Goal: Task Accomplishment & Management: Manage account settings

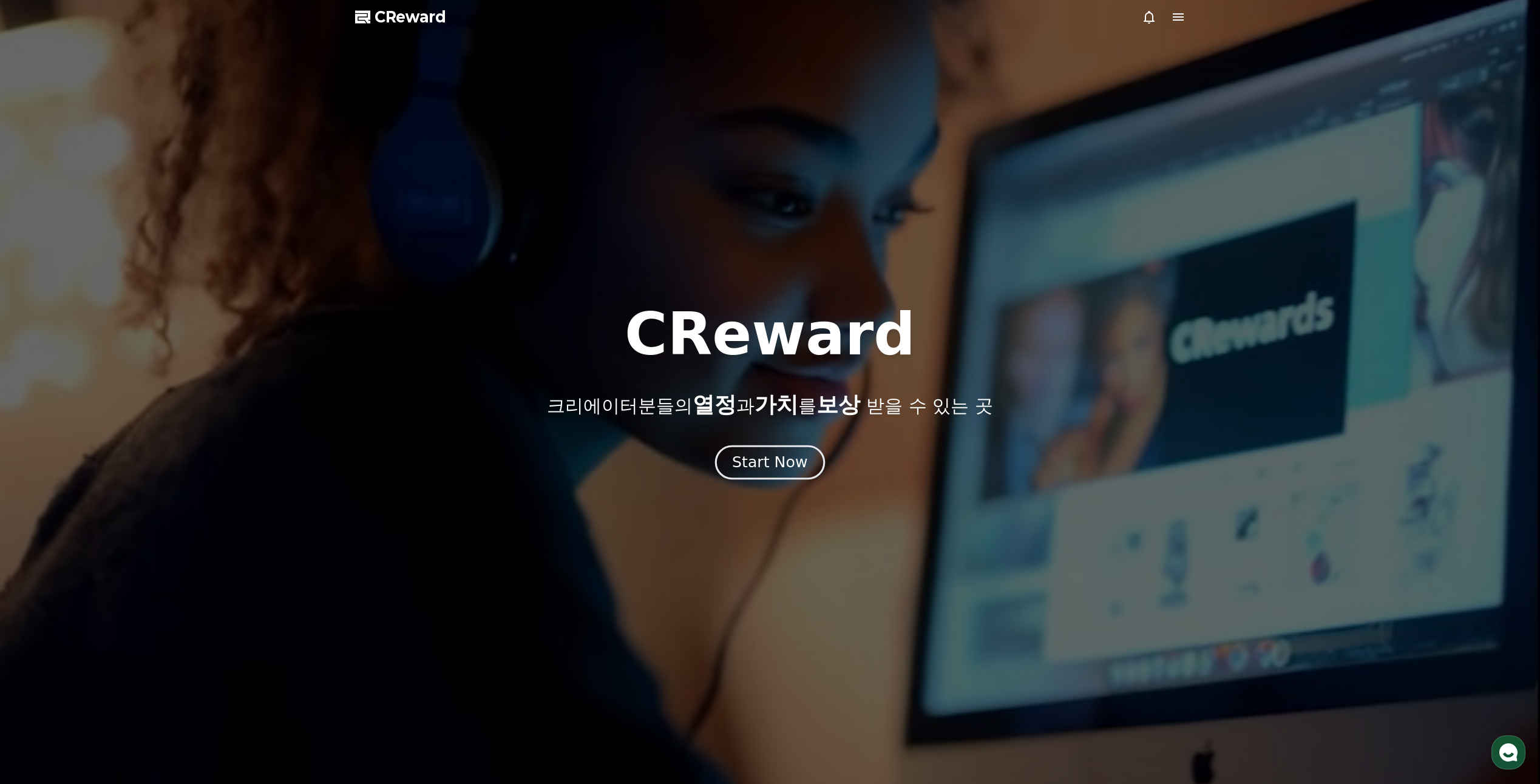
click at [763, 468] on div "Start Now" at bounding box center [770, 462] width 75 height 21
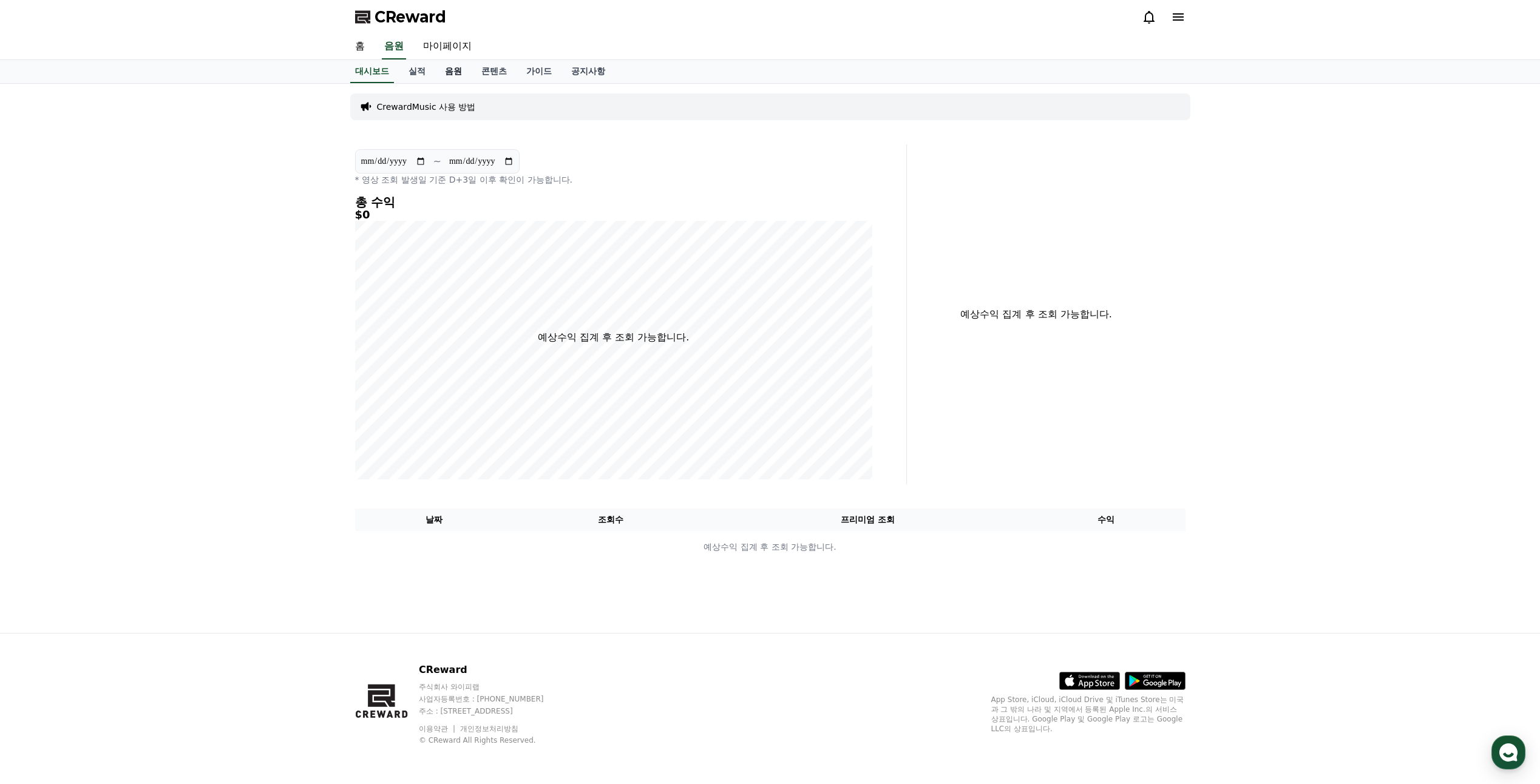
click at [458, 70] on link "음원" at bounding box center [454, 71] width 37 height 23
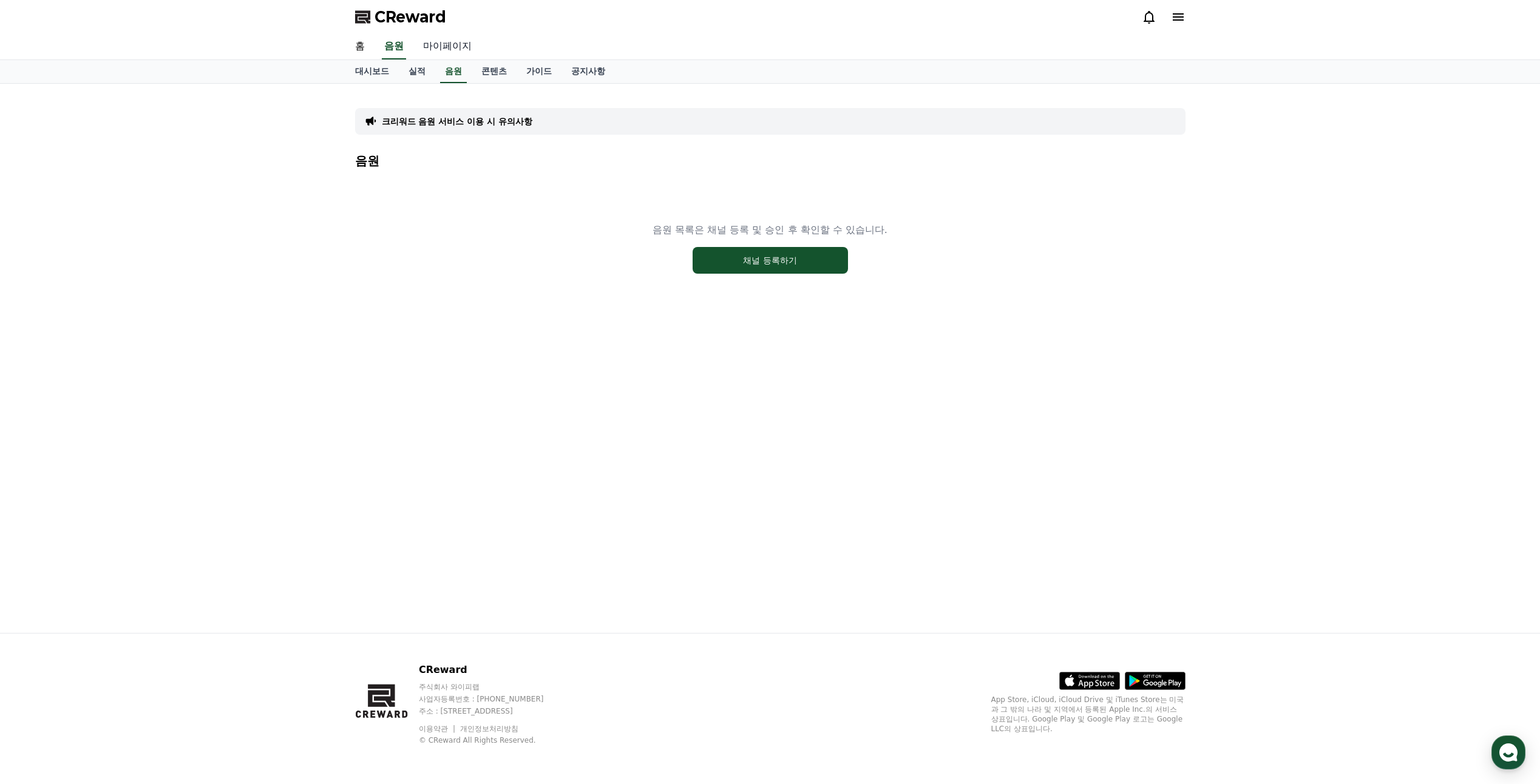
click at [464, 59] on link "마이페이지" at bounding box center [447, 47] width 68 height 26
select select "**********"
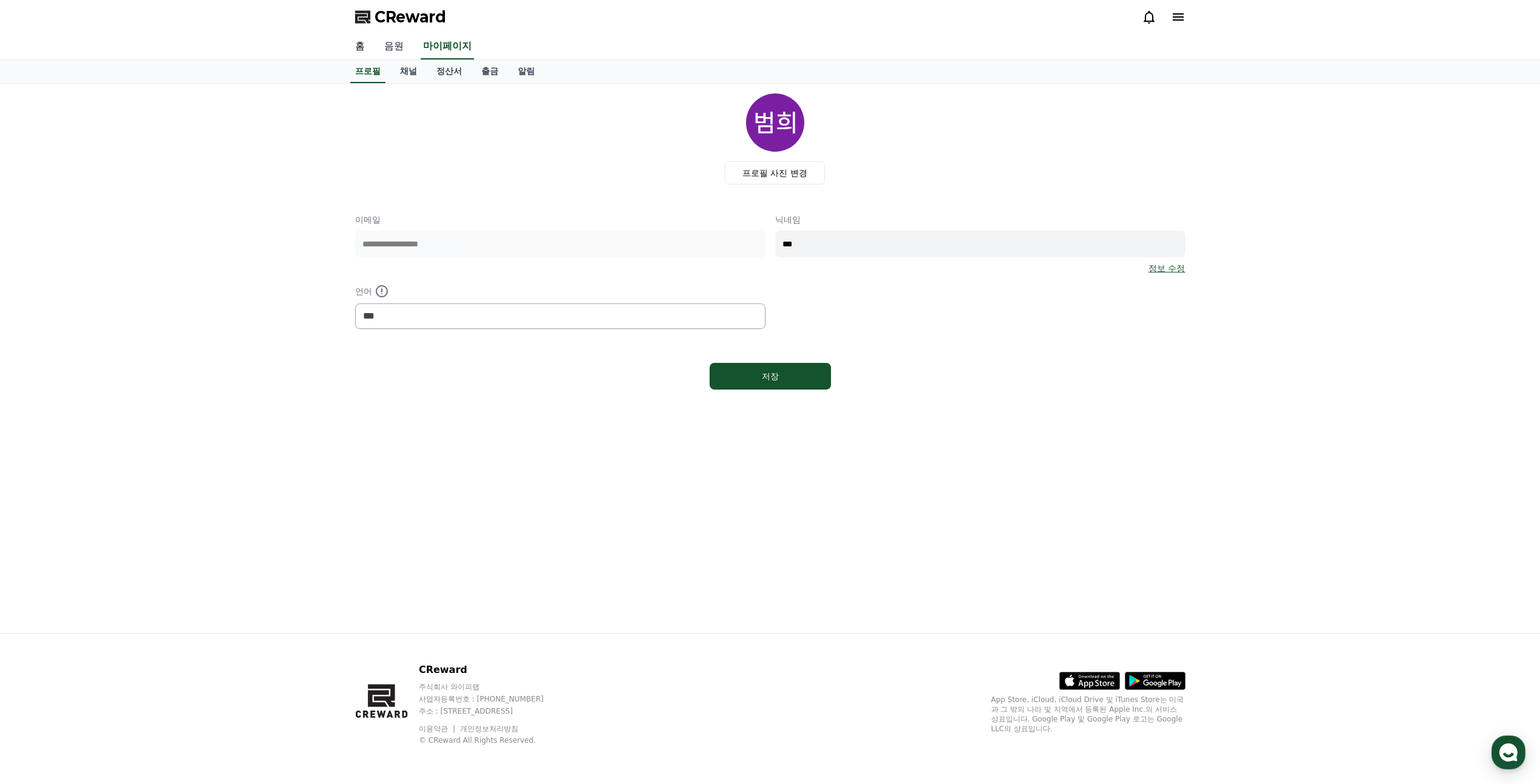
click at [402, 46] on link "음원" at bounding box center [393, 47] width 38 height 26
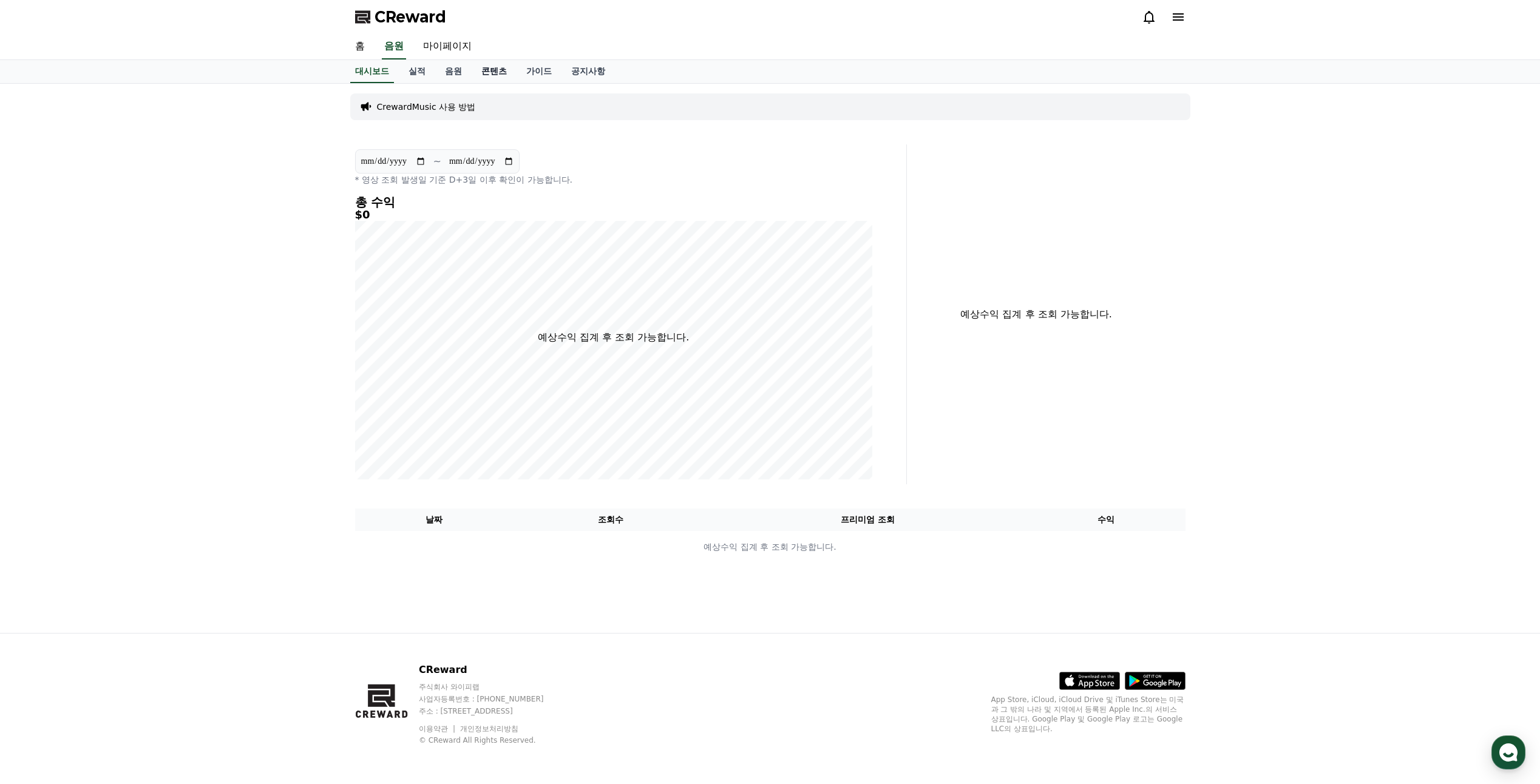
click at [475, 73] on link "콘텐츠" at bounding box center [494, 71] width 45 height 23
click at [460, 71] on link "음원" at bounding box center [454, 71] width 37 height 23
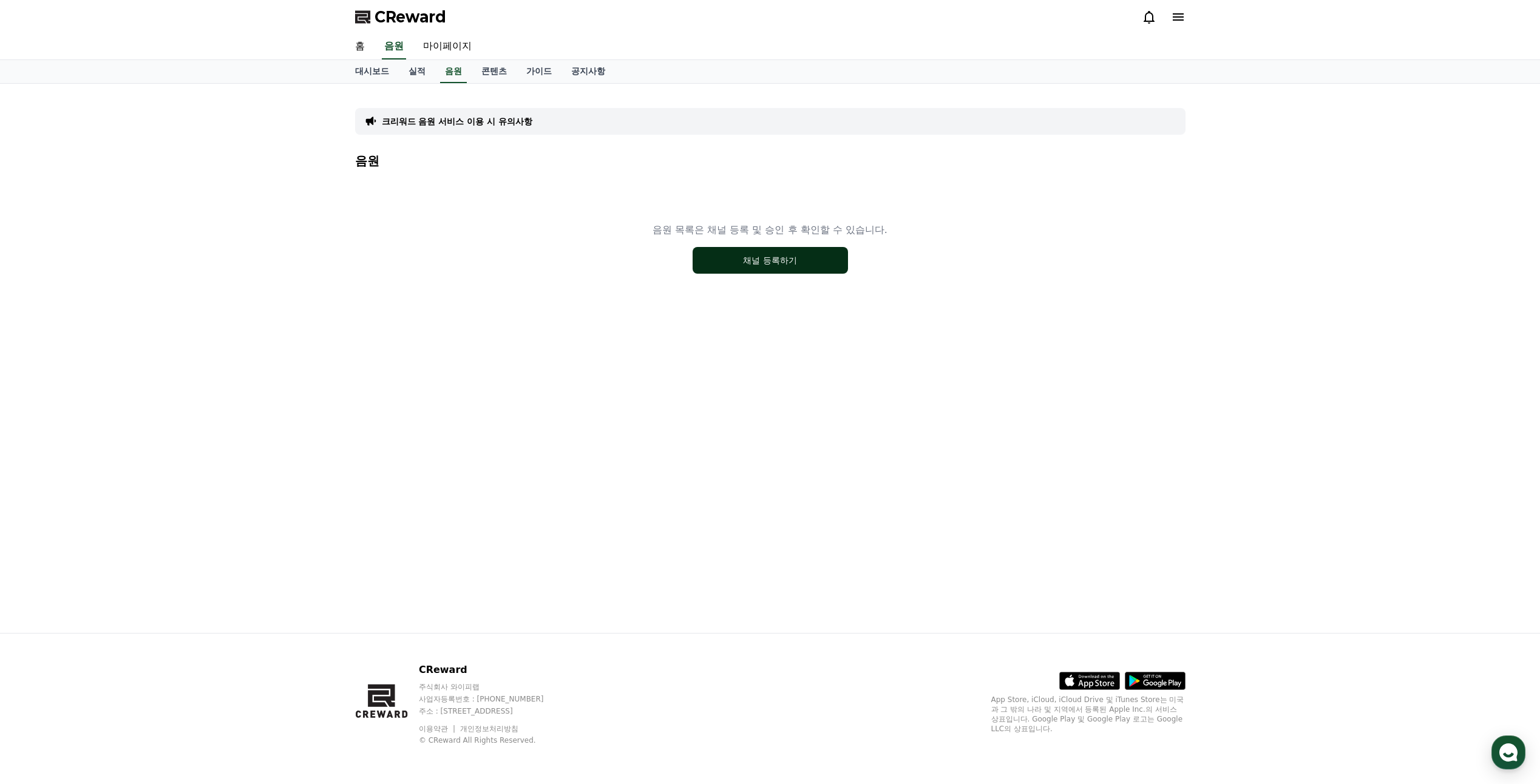
click at [763, 264] on button "채널 등록하기" at bounding box center [770, 260] width 156 height 27
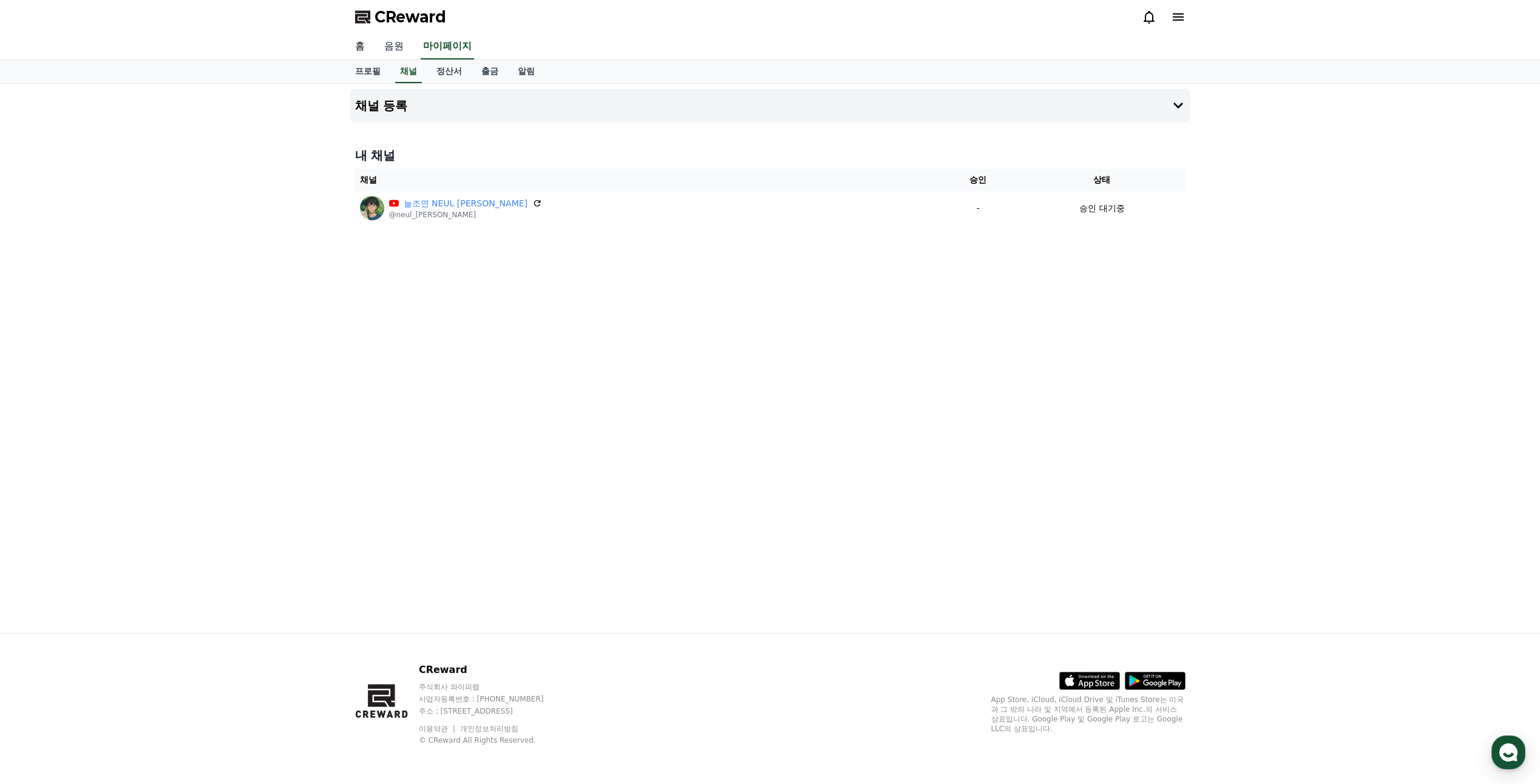
click at [397, 45] on link "음원" at bounding box center [393, 47] width 38 height 26
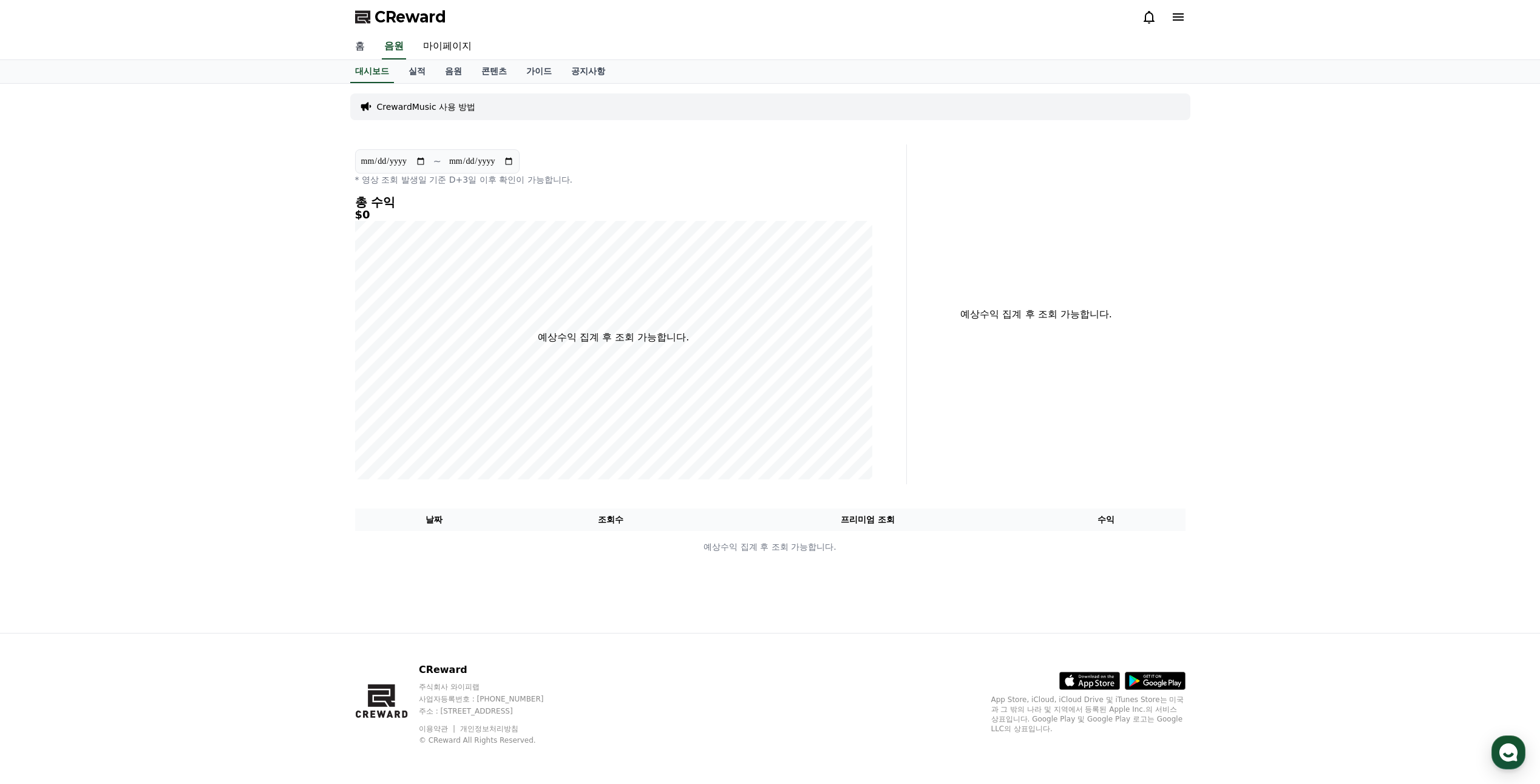
click at [361, 43] on link "홈" at bounding box center [361, 47] width 29 height 26
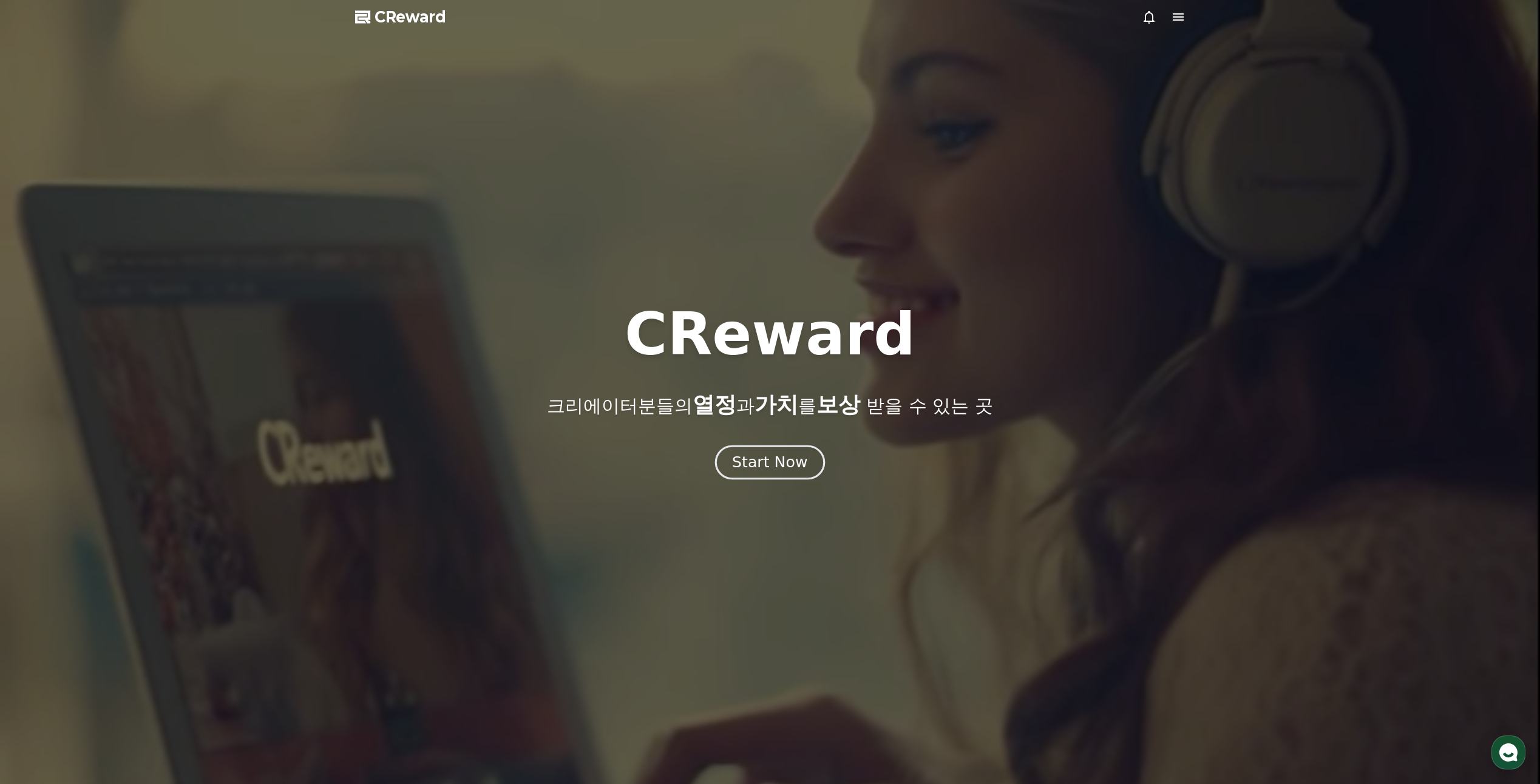
click at [797, 466] on div "Start Now" at bounding box center [770, 462] width 75 height 21
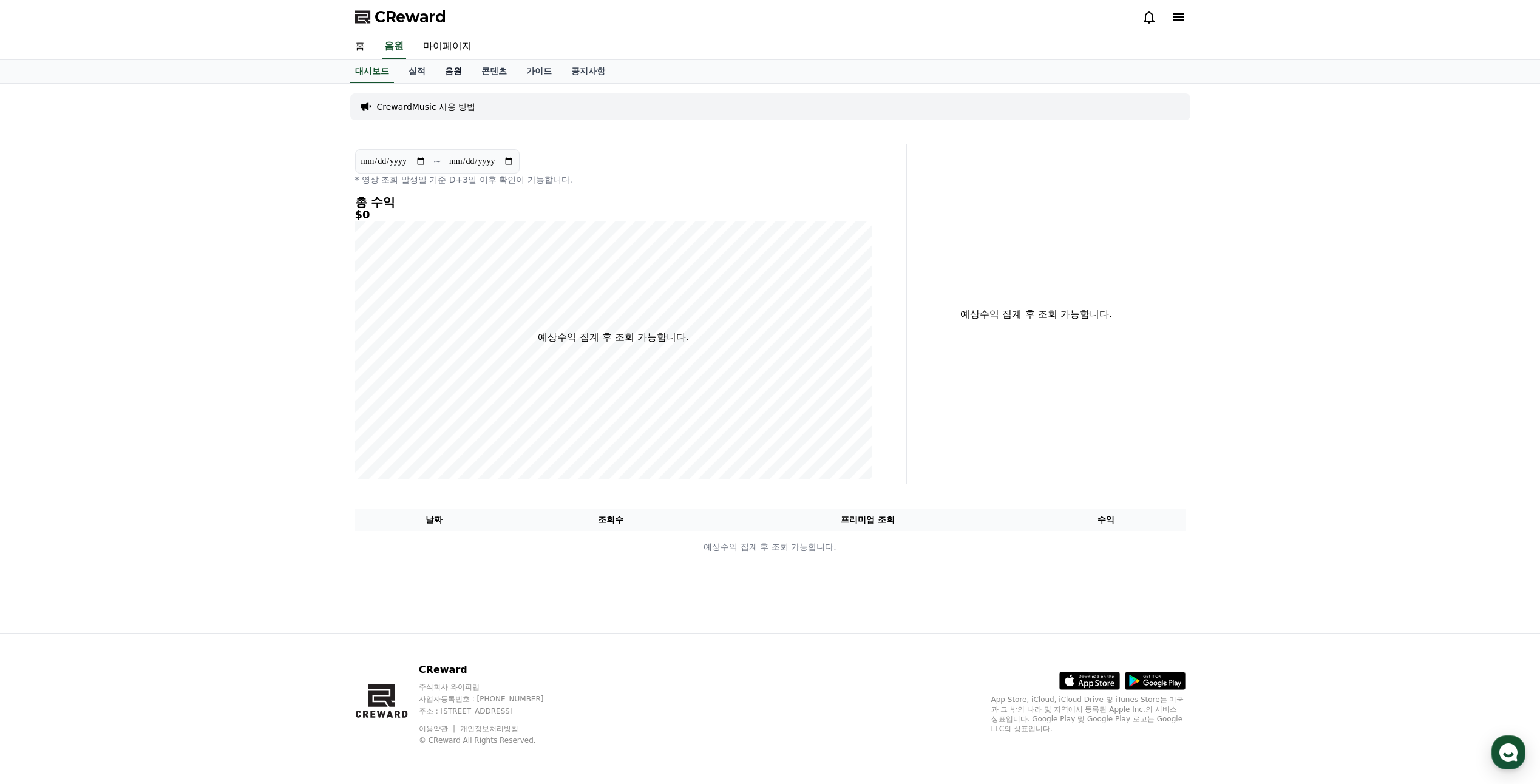
click at [457, 76] on link "음원" at bounding box center [454, 71] width 37 height 23
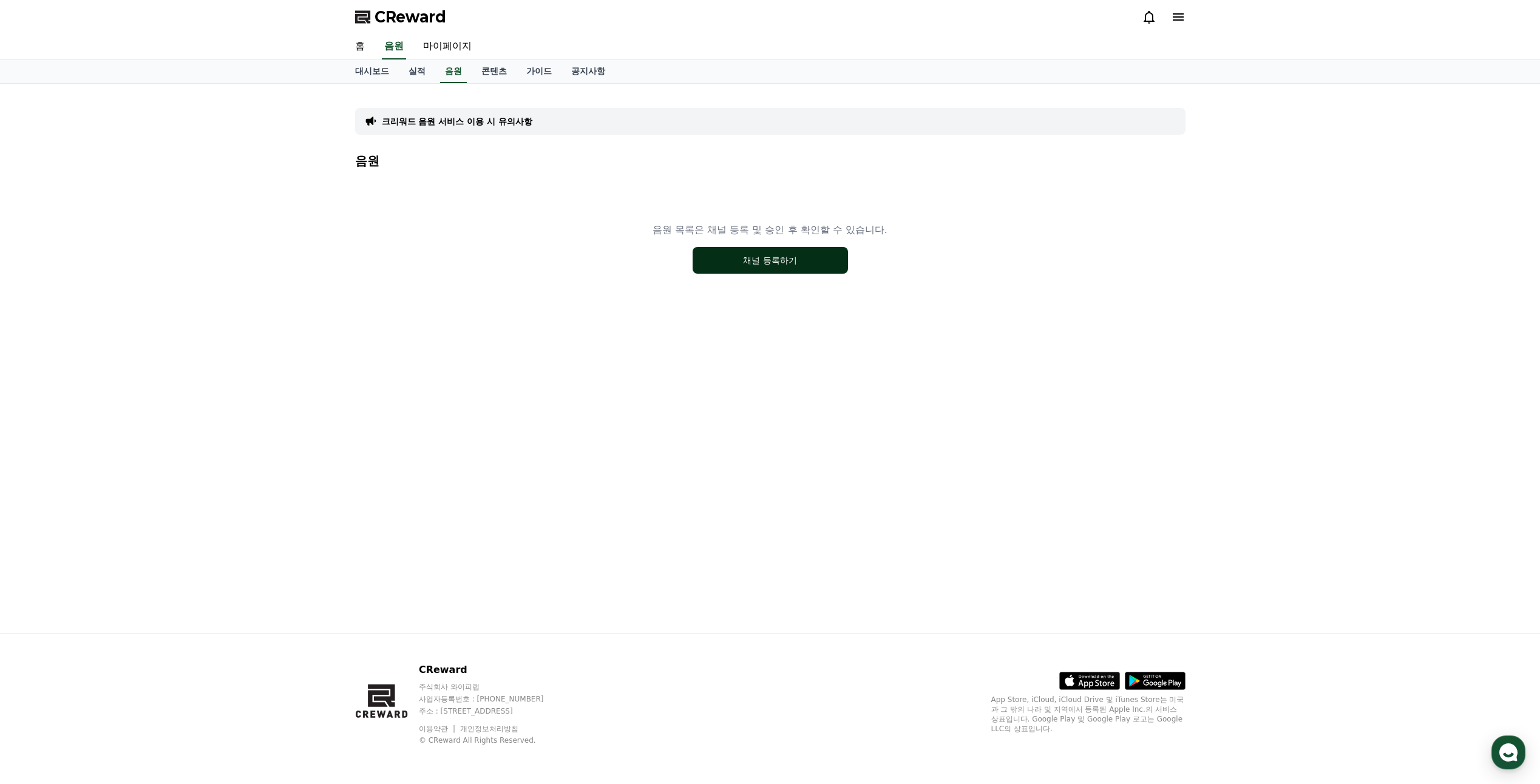
click at [763, 262] on button "채널 등록하기" at bounding box center [770, 260] width 156 height 27
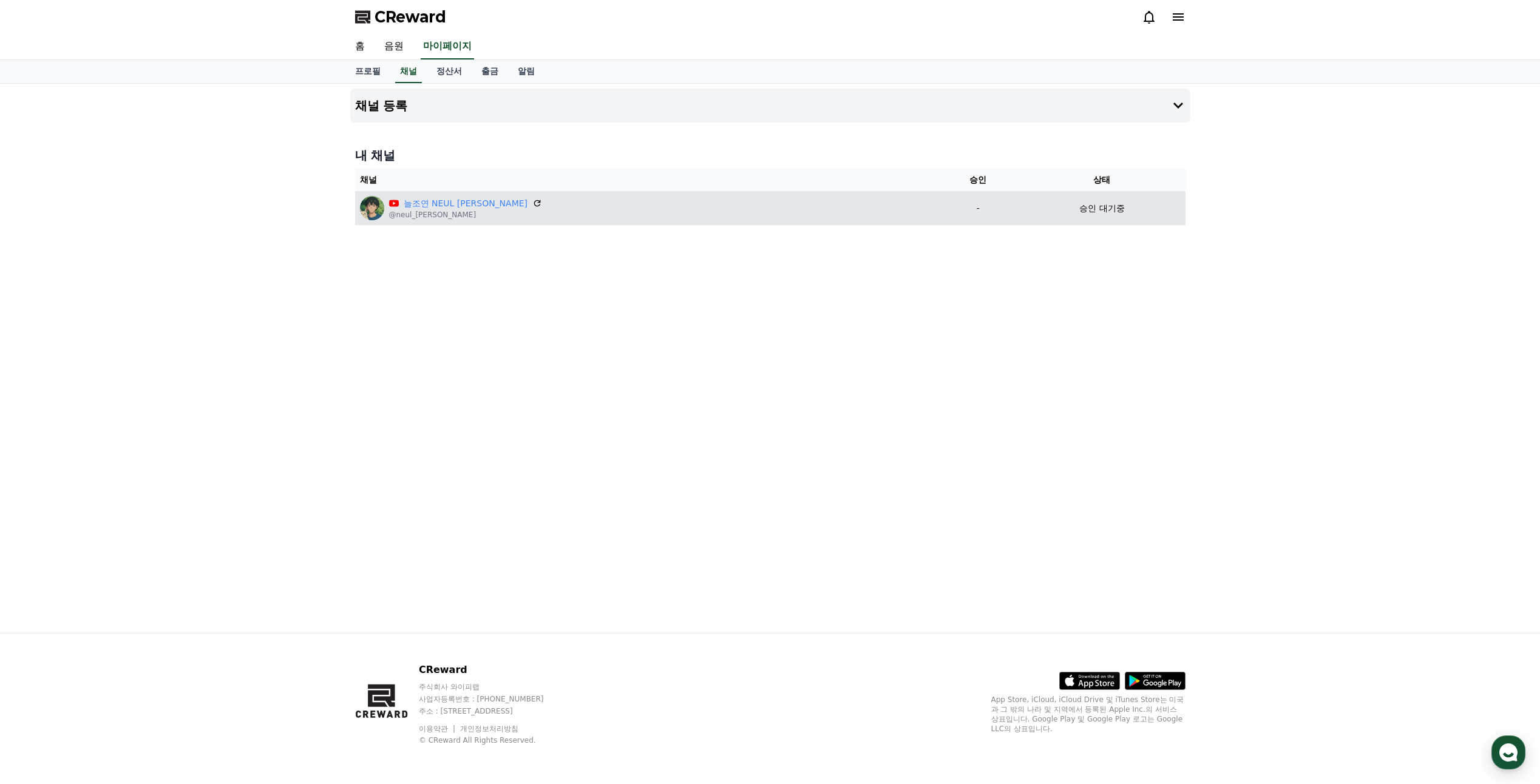
click at [729, 206] on div "늘조연 NEUL JO YEON @neul_jo_yeon" at bounding box center [646, 208] width 573 height 25
click at [830, 211] on div "늘조연 NEUL JO YEON @neul_jo_yeon" at bounding box center [646, 208] width 573 height 25
click at [532, 203] on icon at bounding box center [537, 203] width 11 height 11
click at [1087, 209] on p "승인 대기중" at bounding box center [1102, 209] width 45 height 13
